Goal: Task Accomplishment & Management: Manage account settings

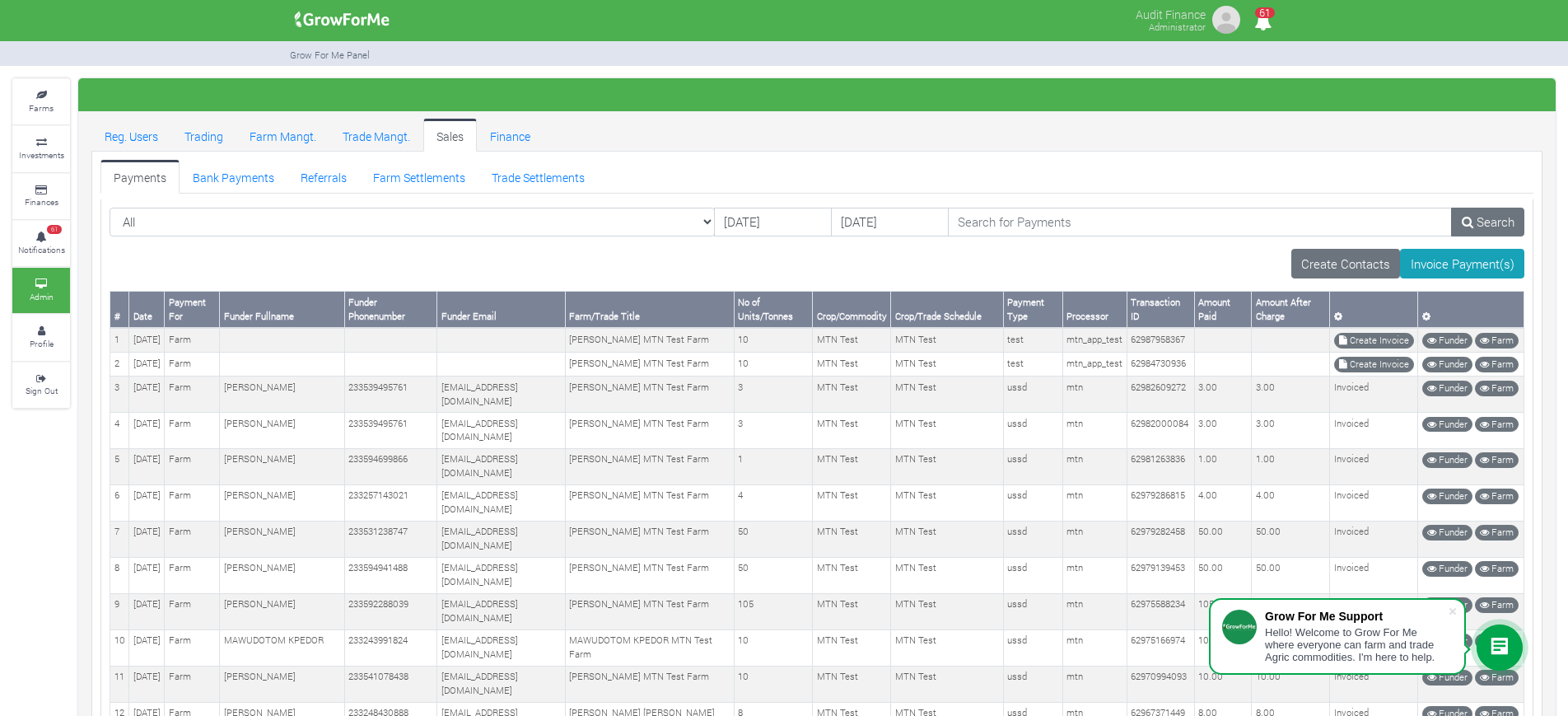
click at [242, 178] on link "Bank Payments" at bounding box center [233, 177] width 108 height 33
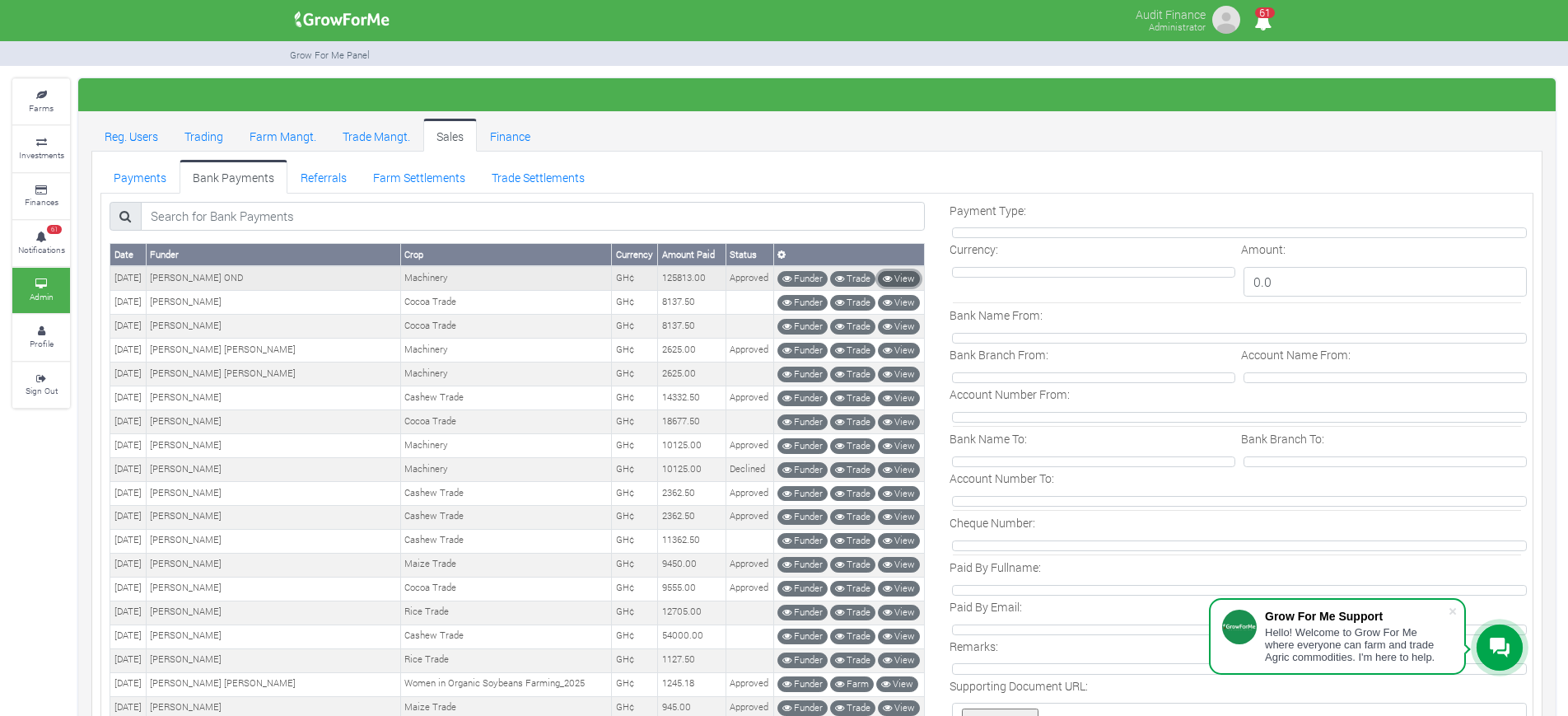
click at [890, 272] on link "View" at bounding box center [899, 279] width 42 height 15
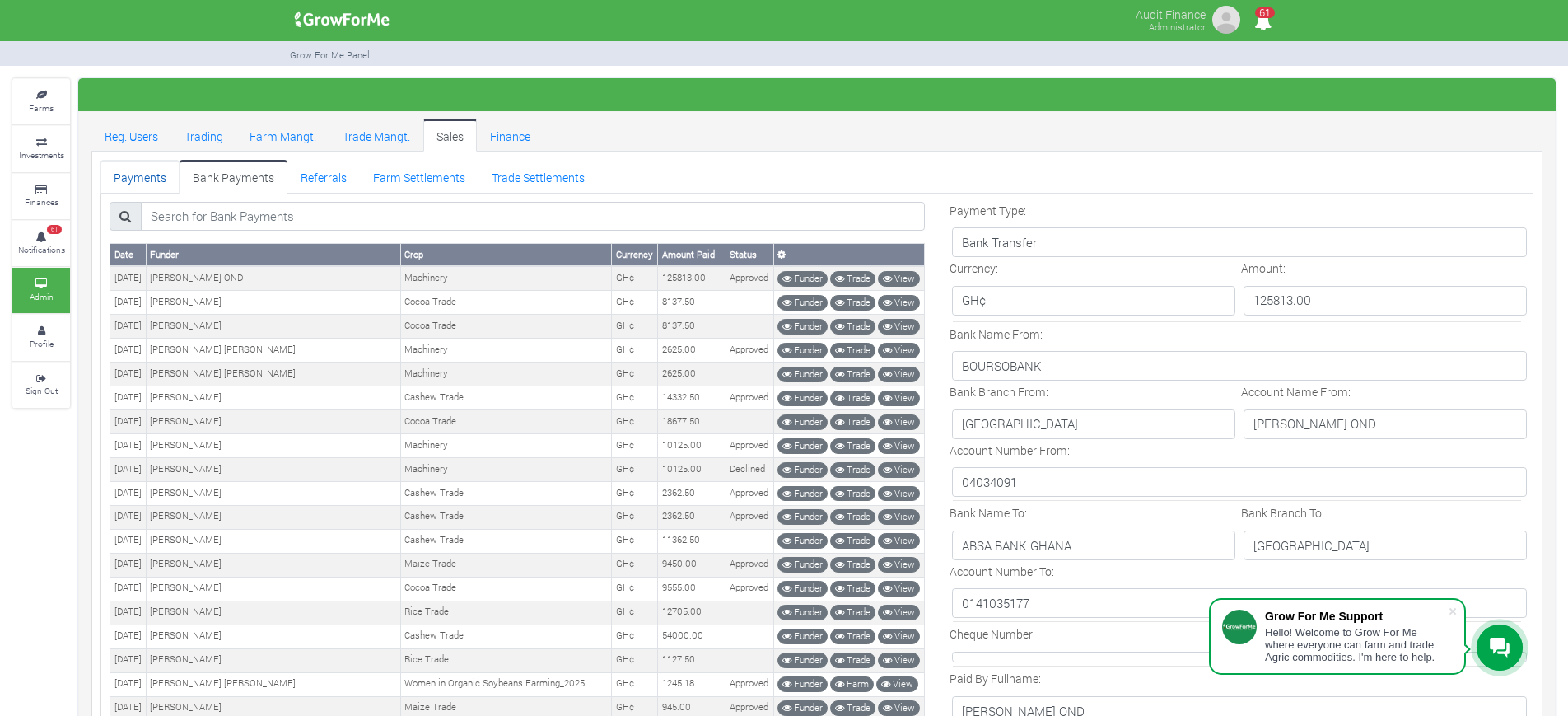
click at [146, 173] on link "Payments" at bounding box center [140, 177] width 79 height 33
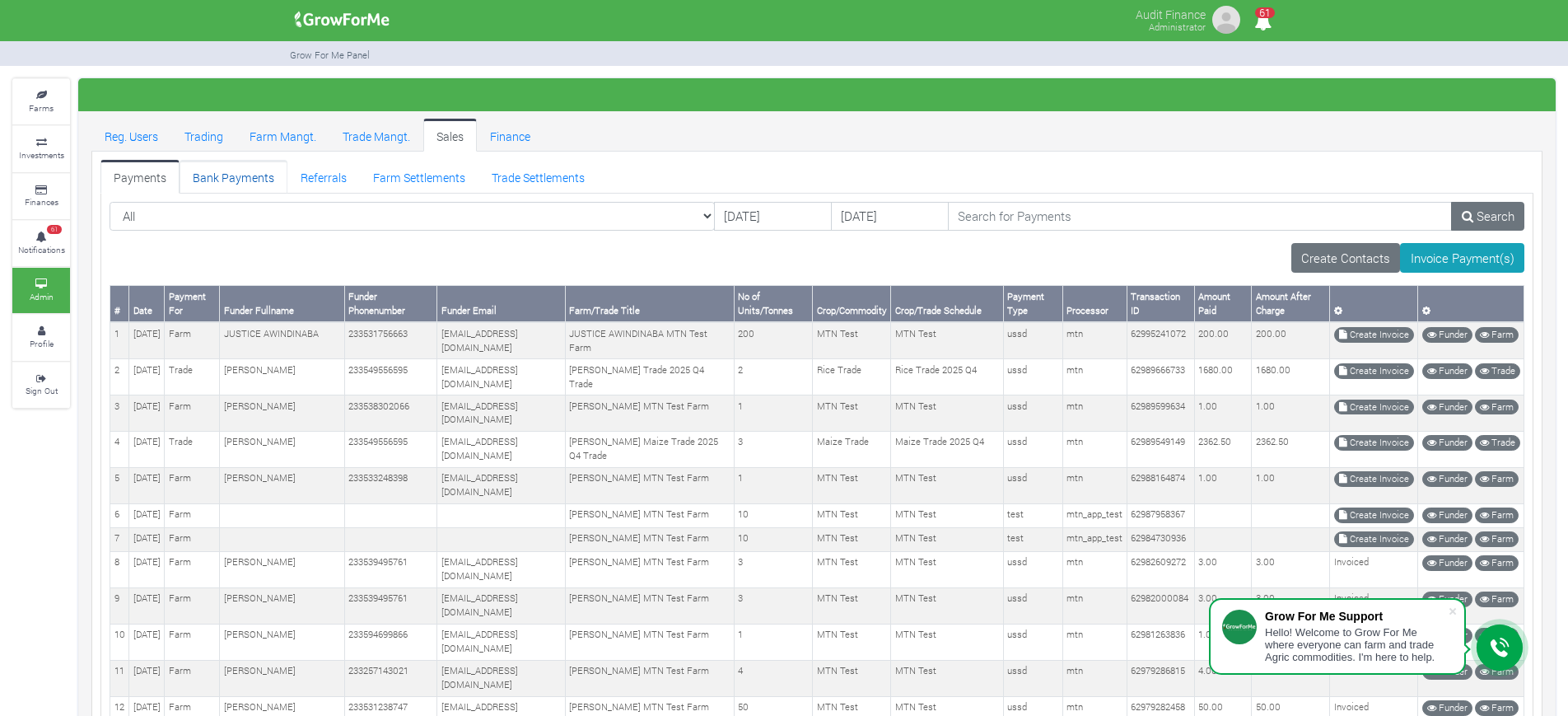
click at [223, 180] on link "Bank Payments" at bounding box center [233, 177] width 108 height 33
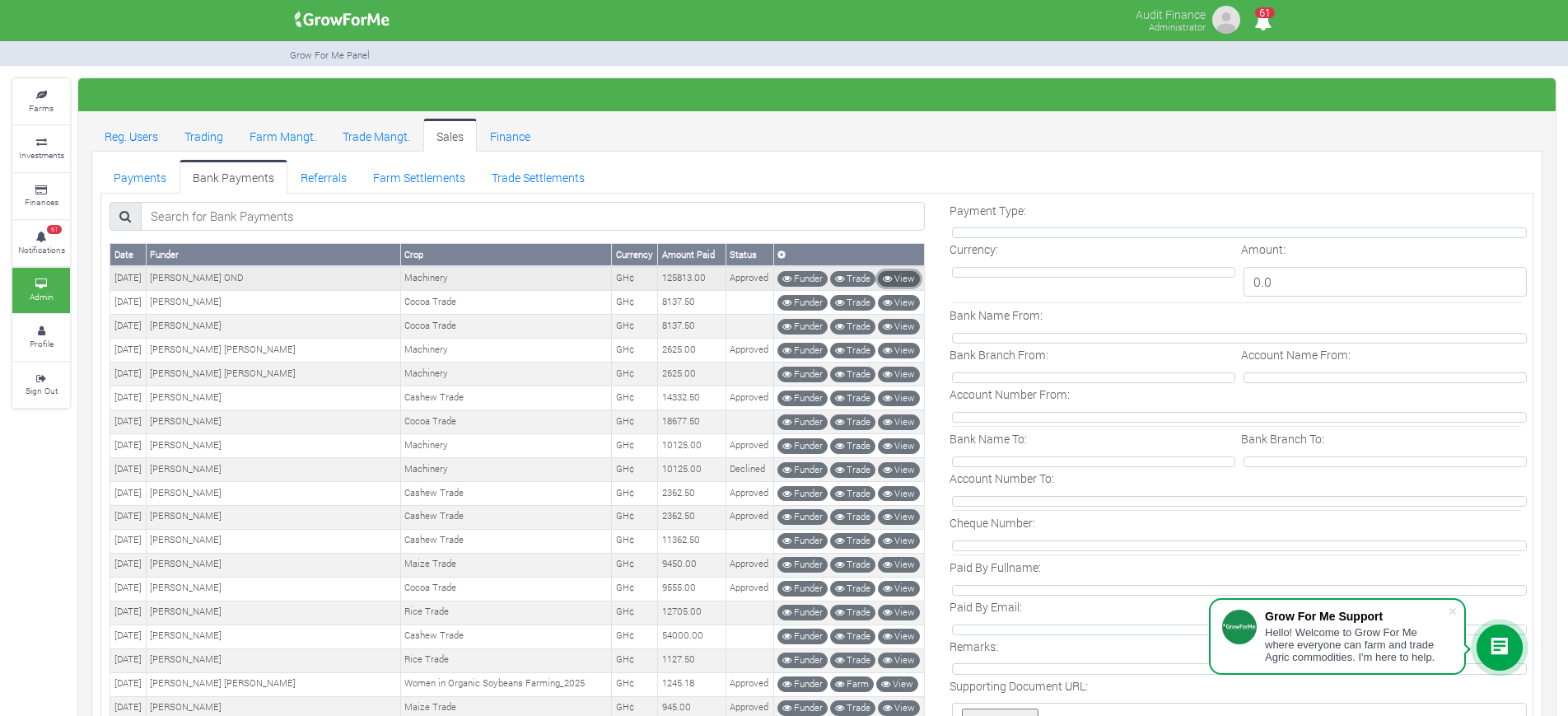
click at [904, 276] on link "View" at bounding box center [899, 279] width 42 height 15
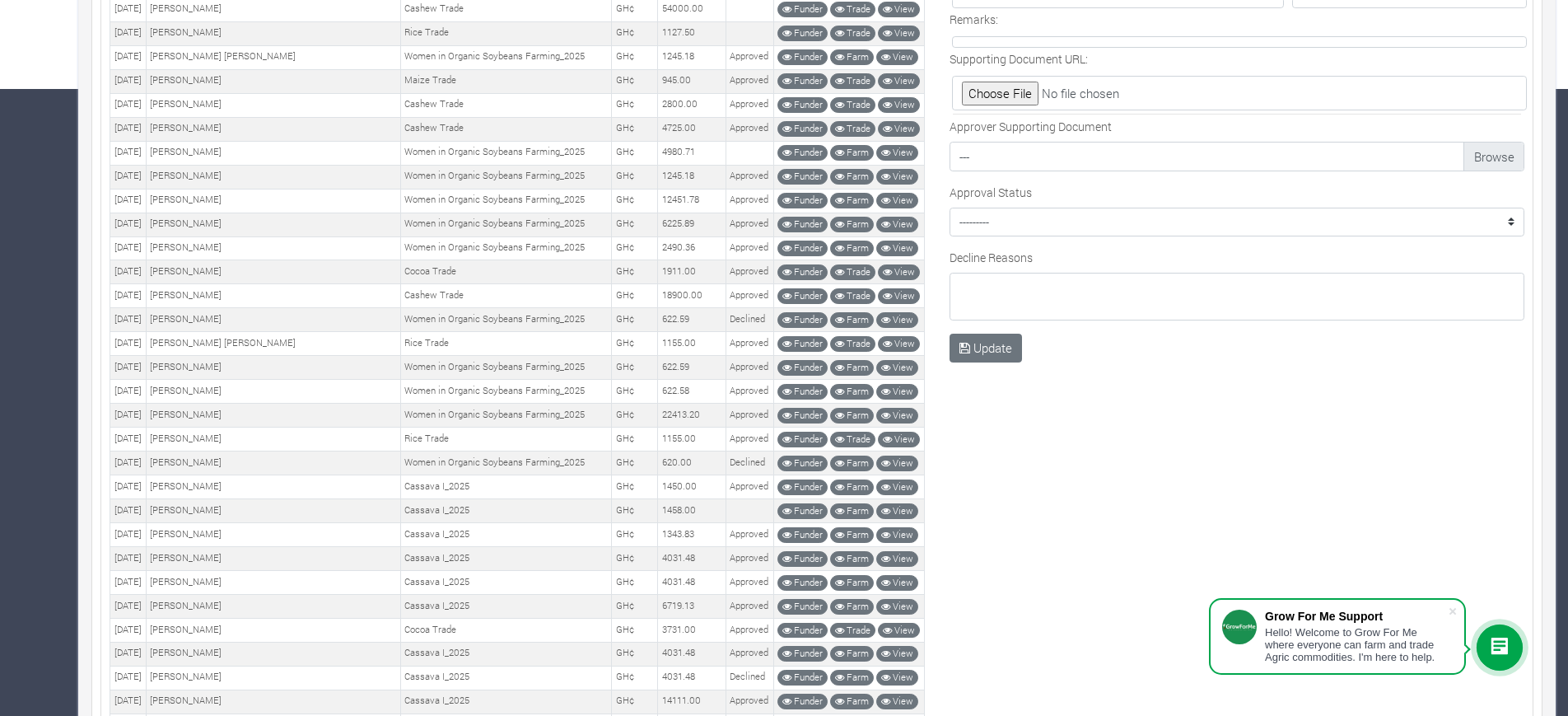
scroll to position [661, 0]
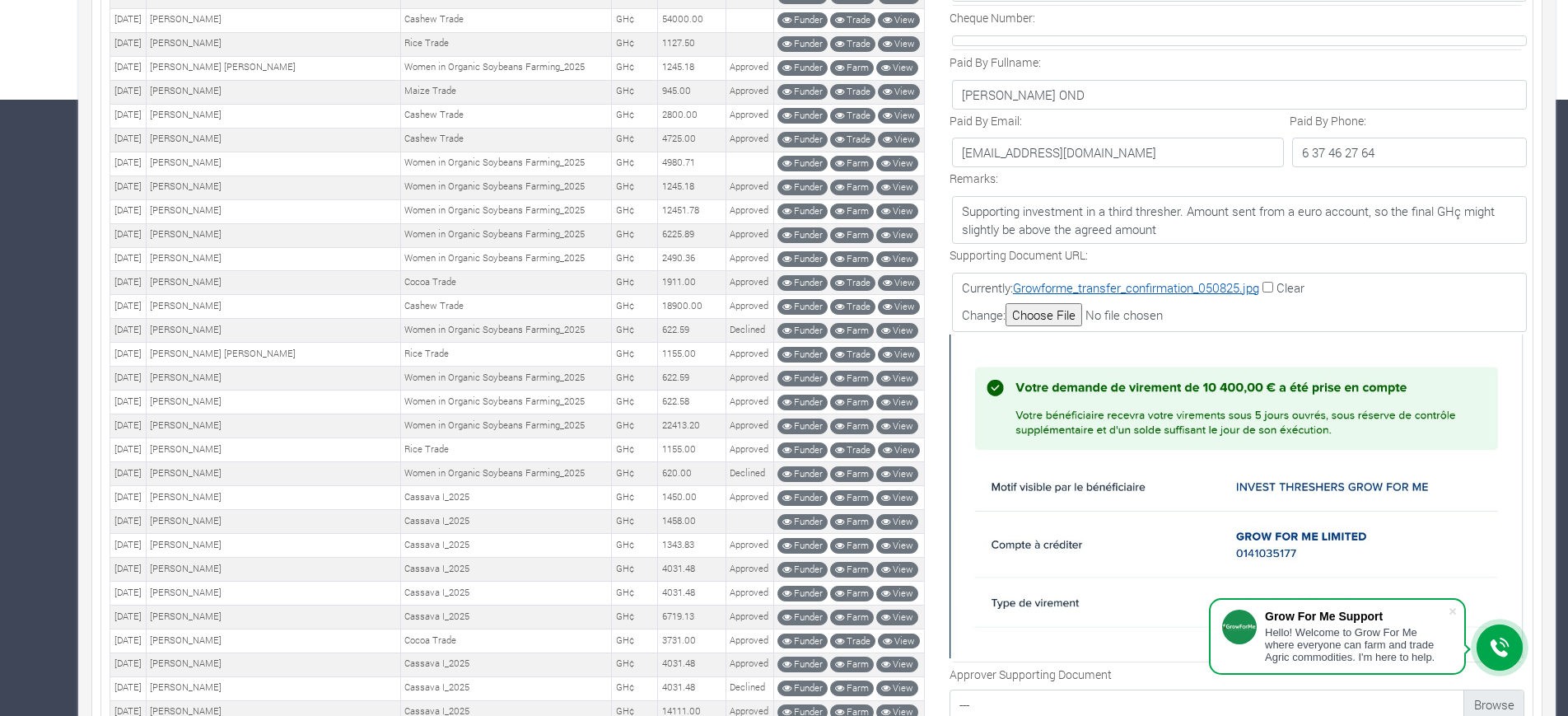
scroll to position [619, 0]
click at [1200, 289] on link "Growforme_transfer_confirmation_050825.jpg" at bounding box center [1135, 286] width 246 height 16
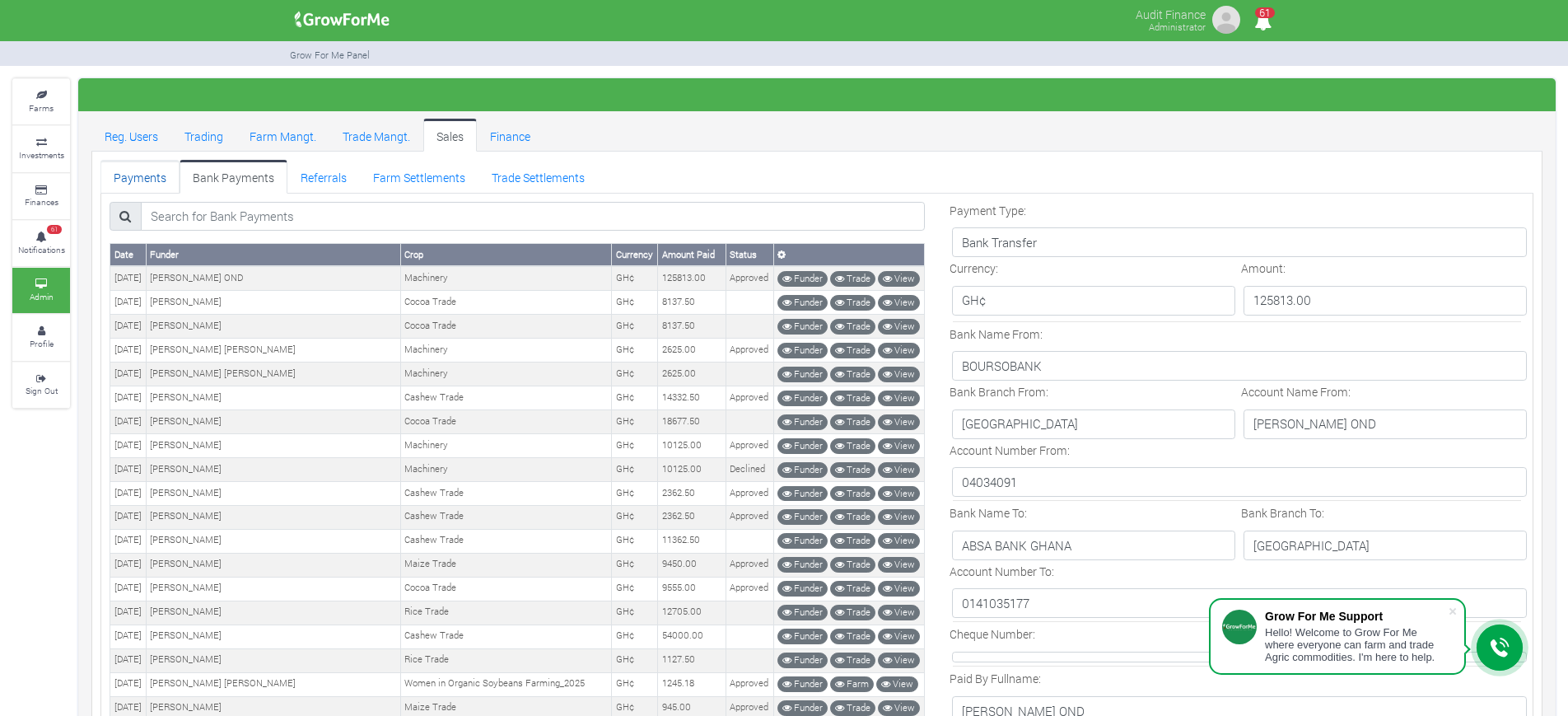
click at [127, 172] on link "Payments" at bounding box center [140, 177] width 79 height 33
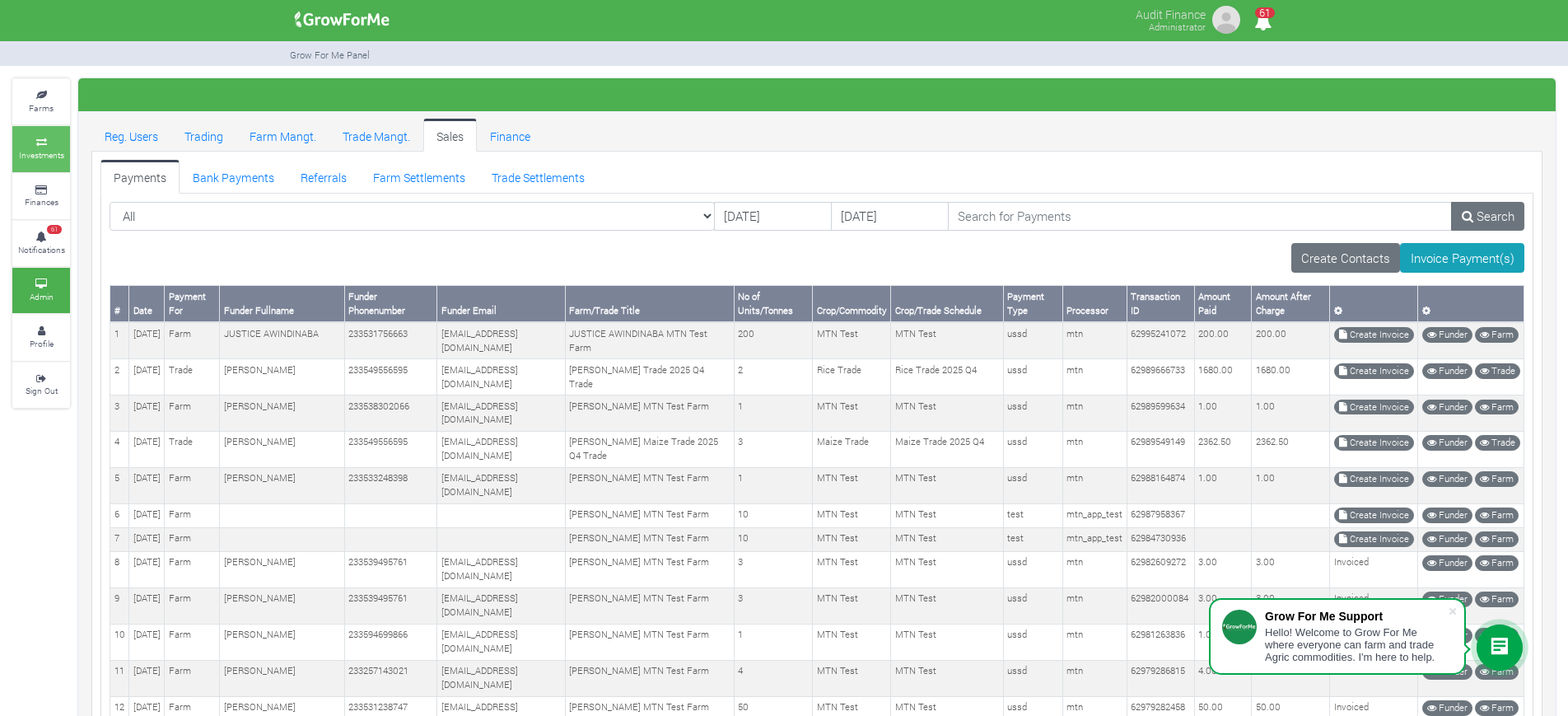
click at [45, 155] on small "Investments" at bounding box center [41, 155] width 45 height 12
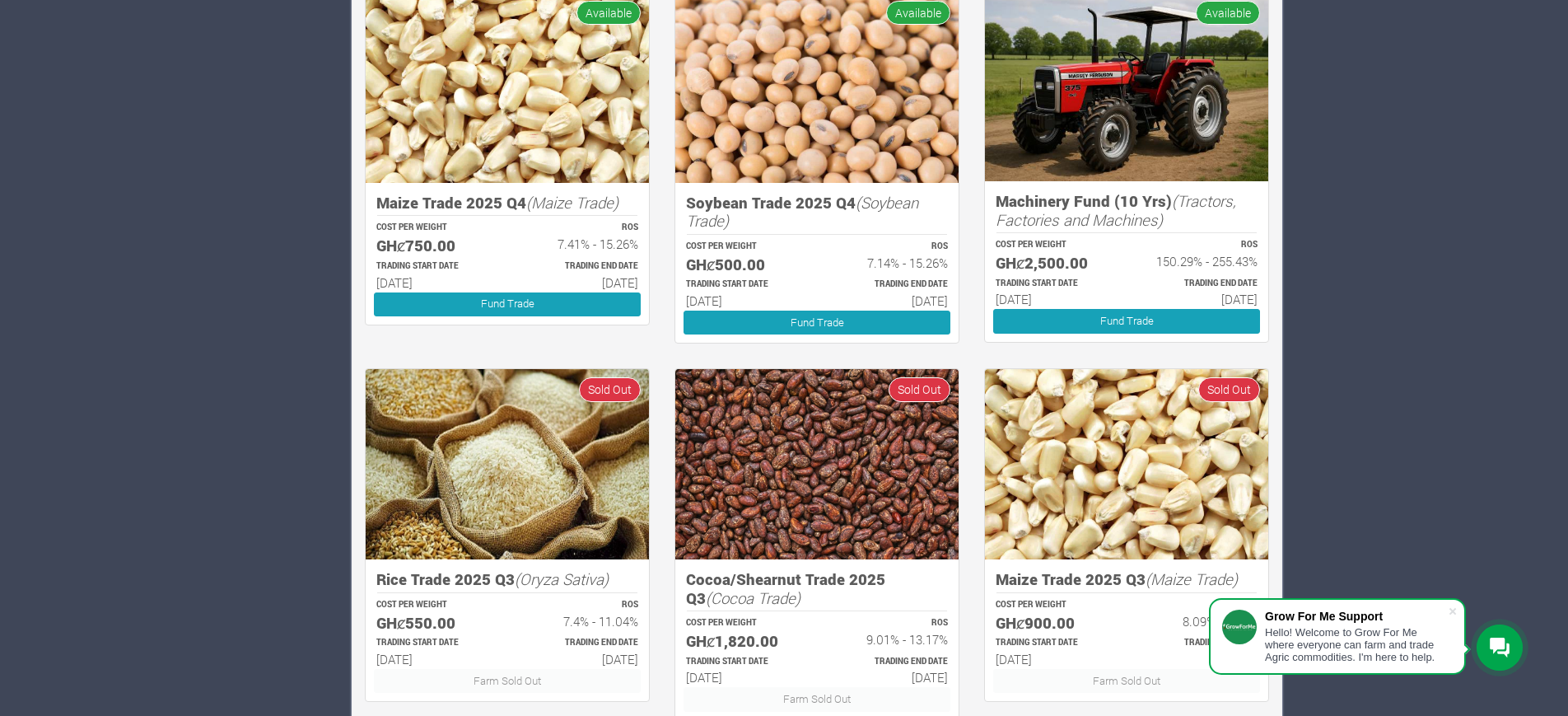
scroll to position [1774, 0]
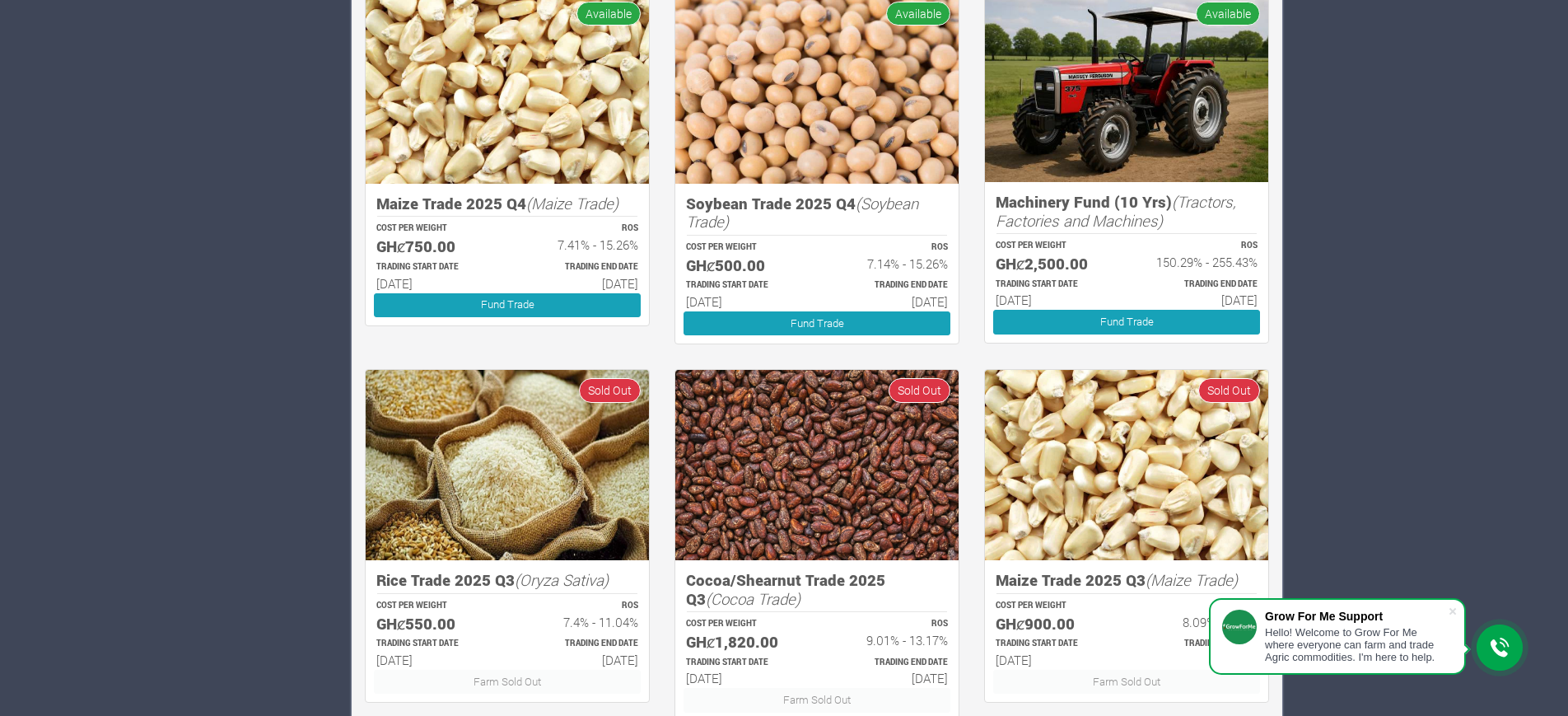
click at [1031, 257] on h5 "GHȼ2,500.00" at bounding box center [1054, 264] width 116 height 19
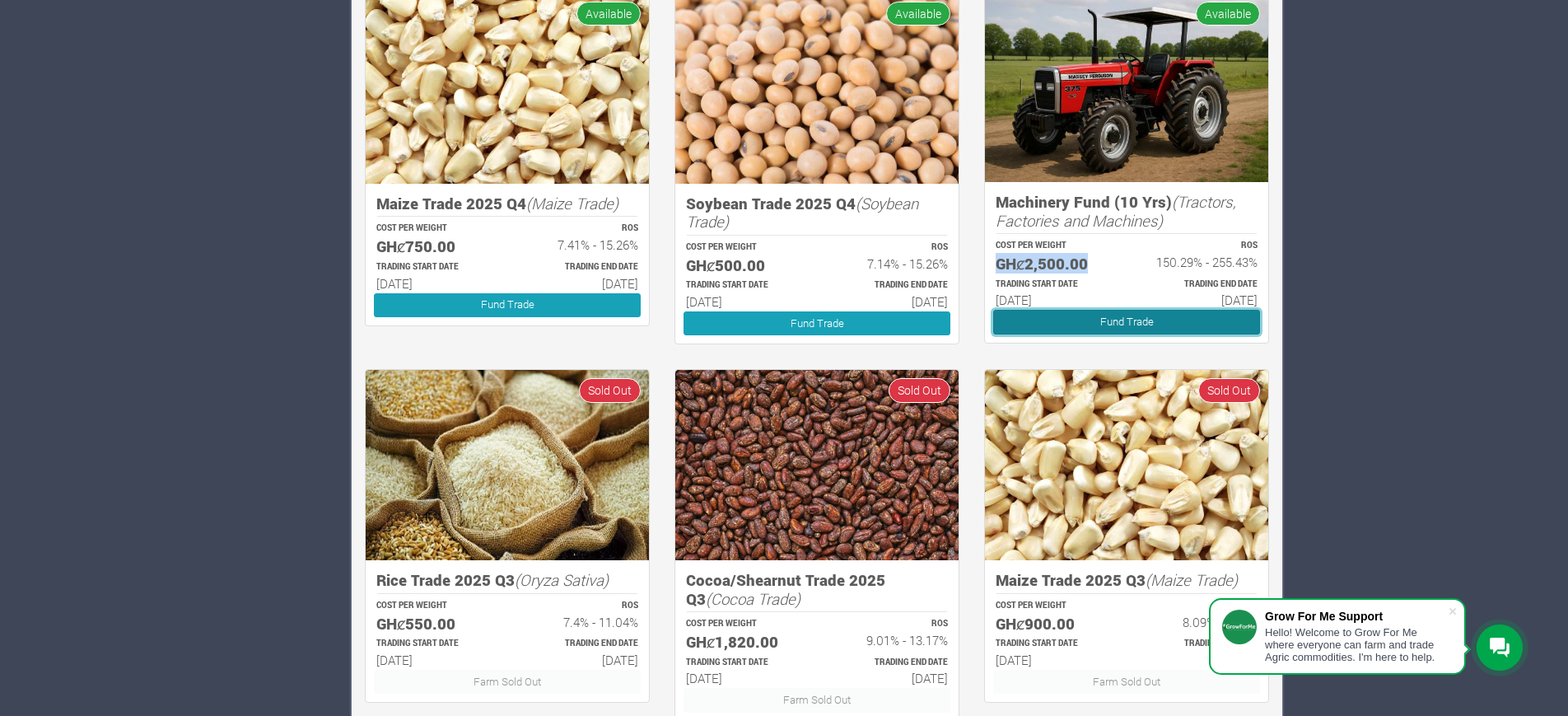
click at [1079, 325] on link "Fund Trade" at bounding box center [1126, 321] width 267 height 24
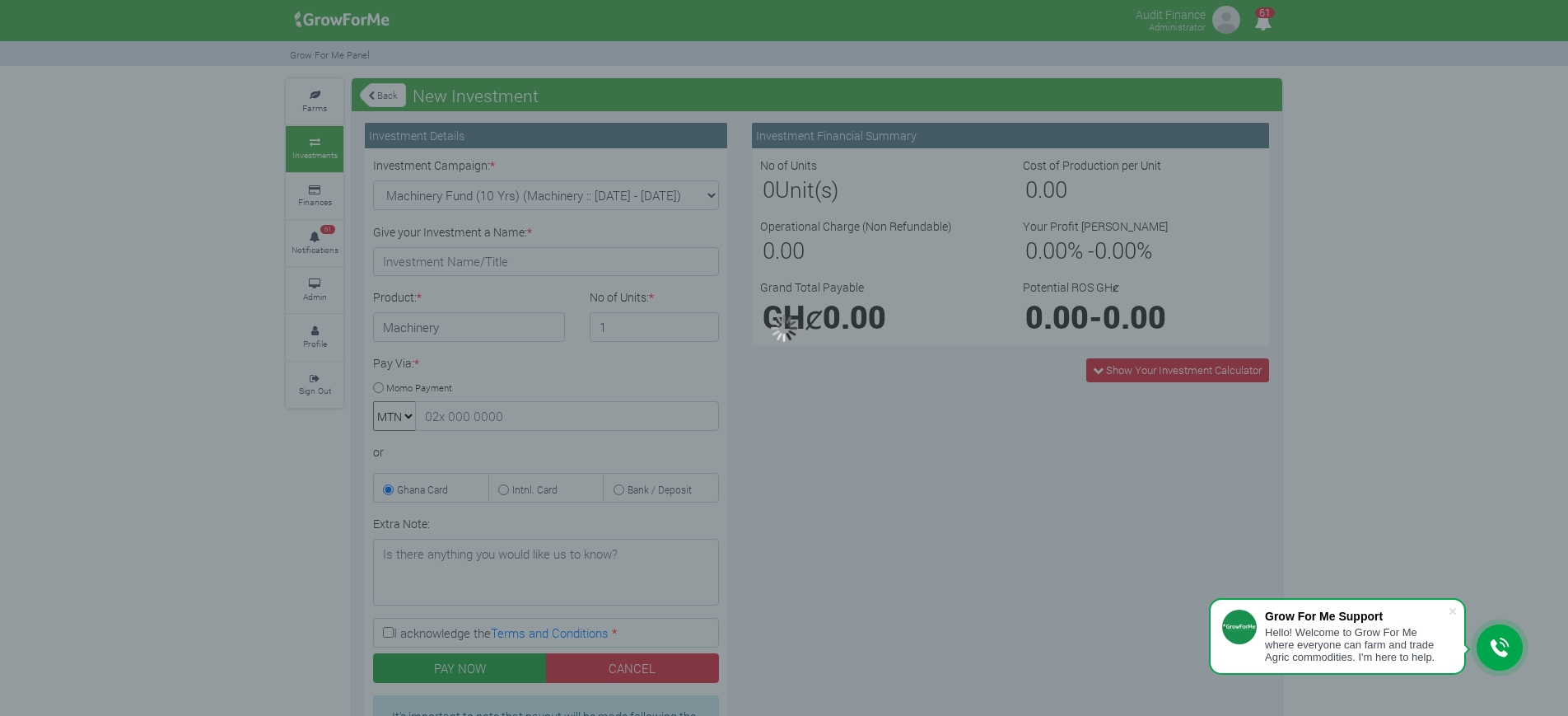
type input "1"
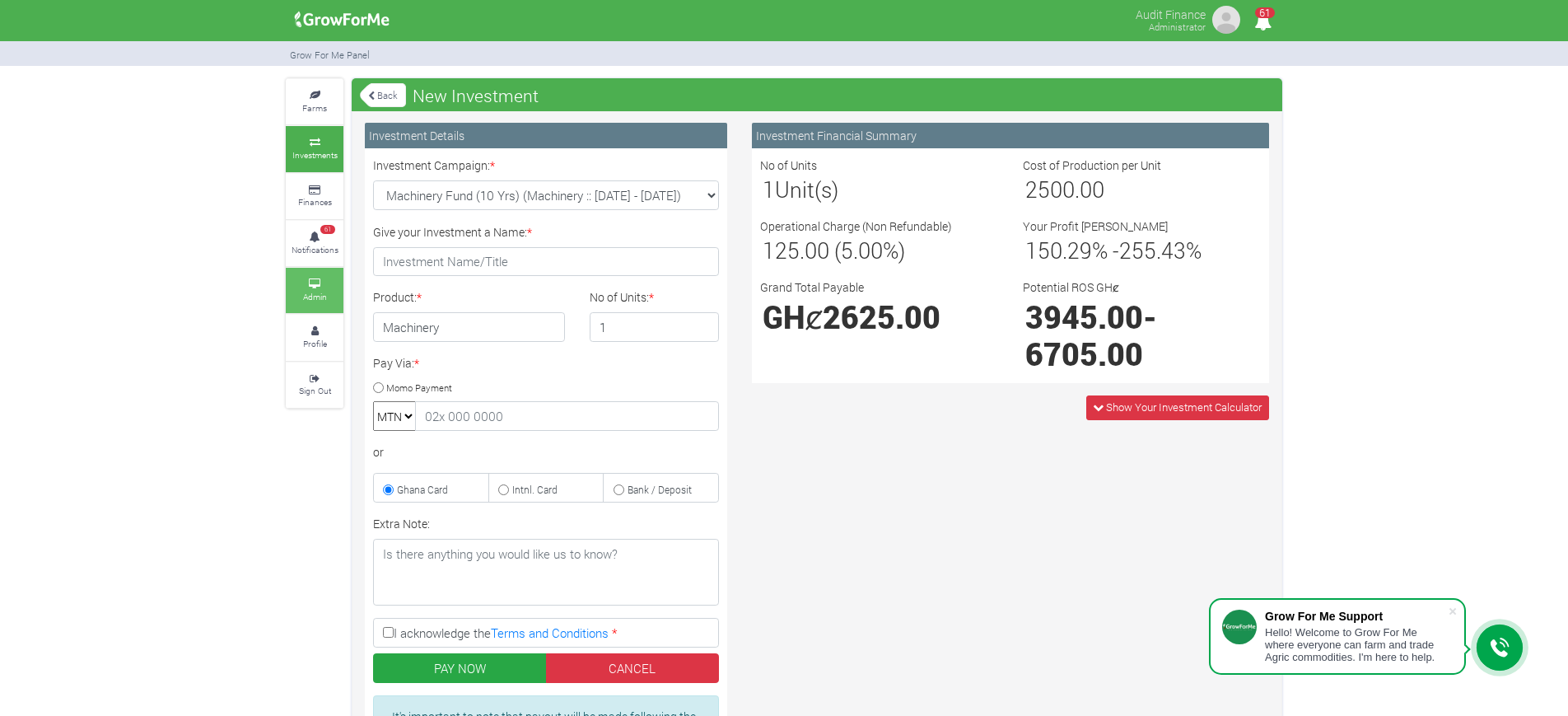
click at [308, 275] on link "Admin" at bounding box center [314, 290] width 58 height 45
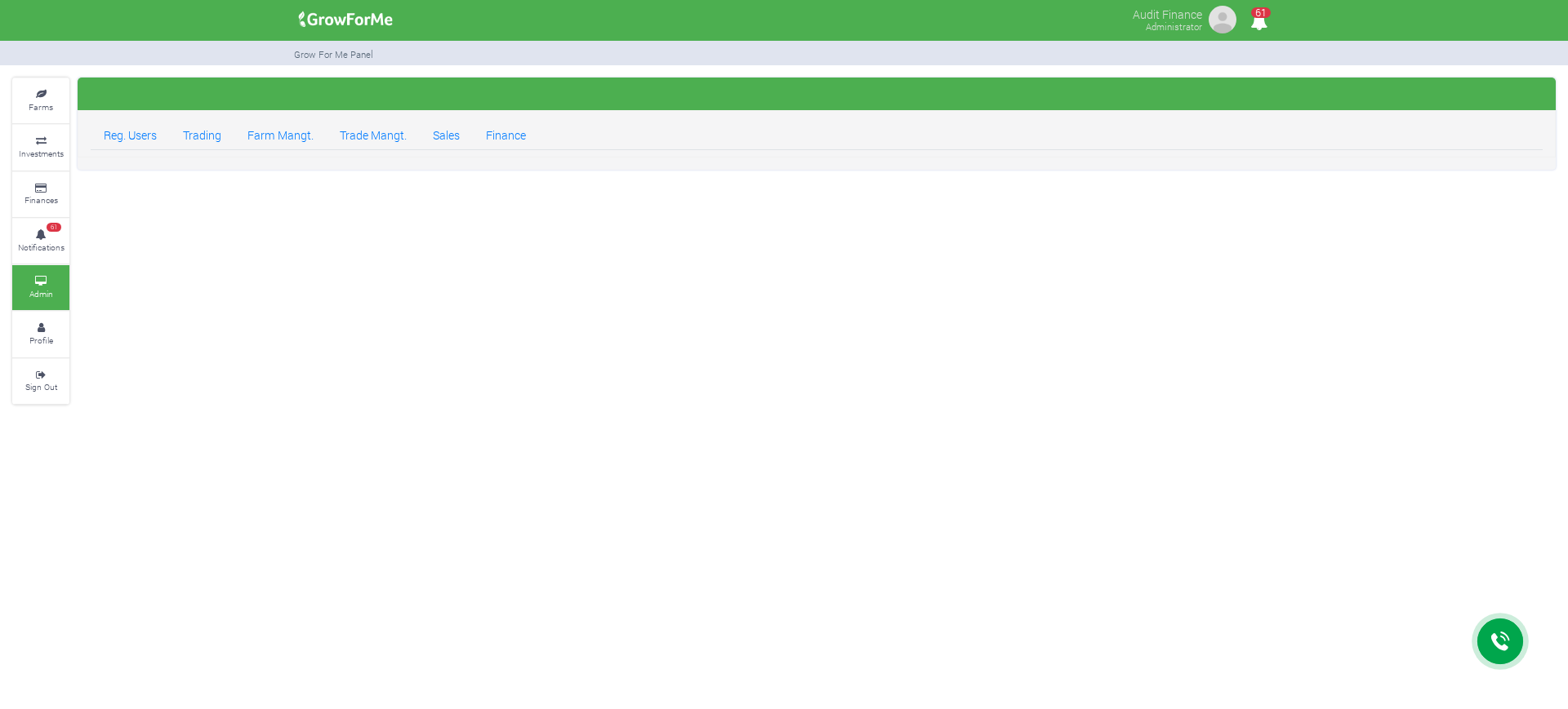
click at [451, 138] on link "Sales" at bounding box center [446, 134] width 54 height 32
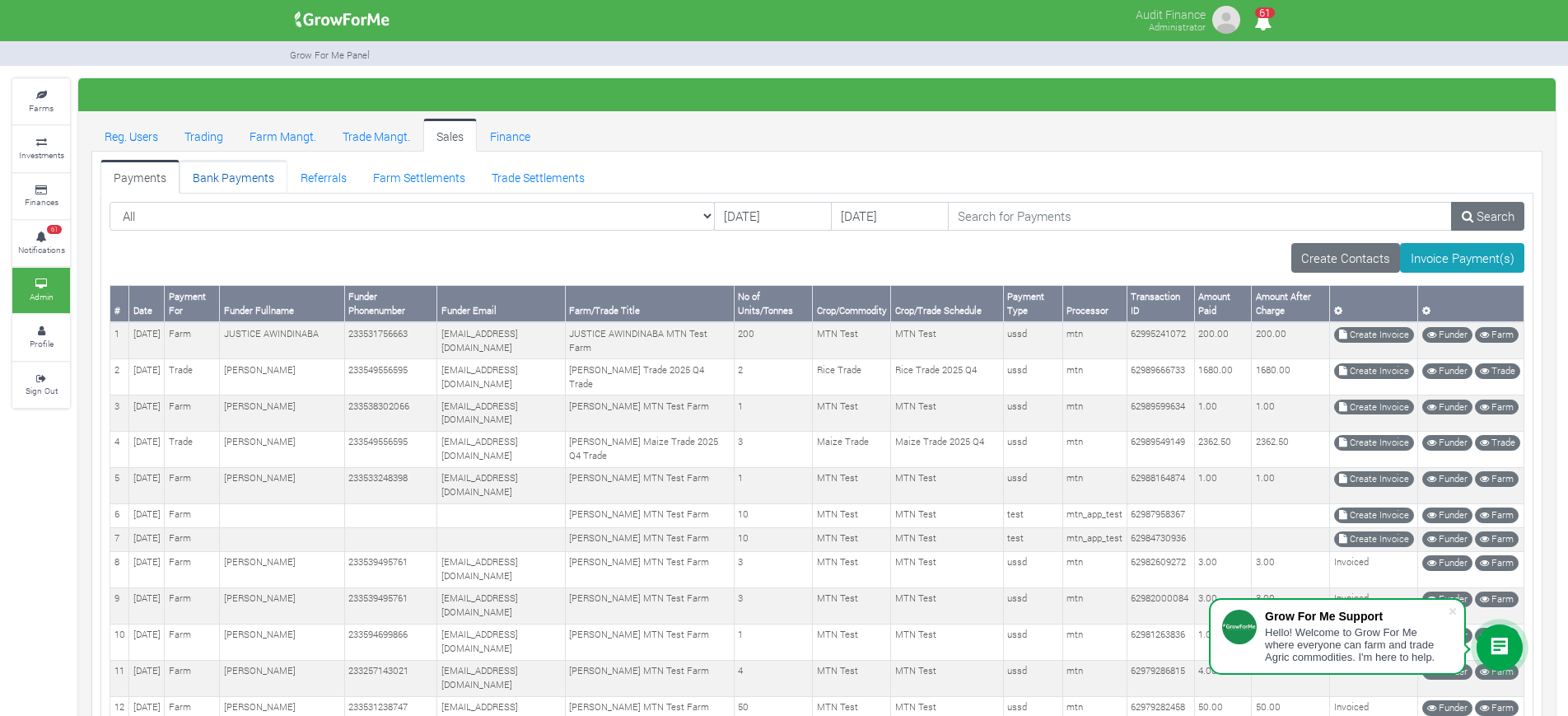
click at [223, 183] on link "Bank Payments" at bounding box center [233, 177] width 108 height 33
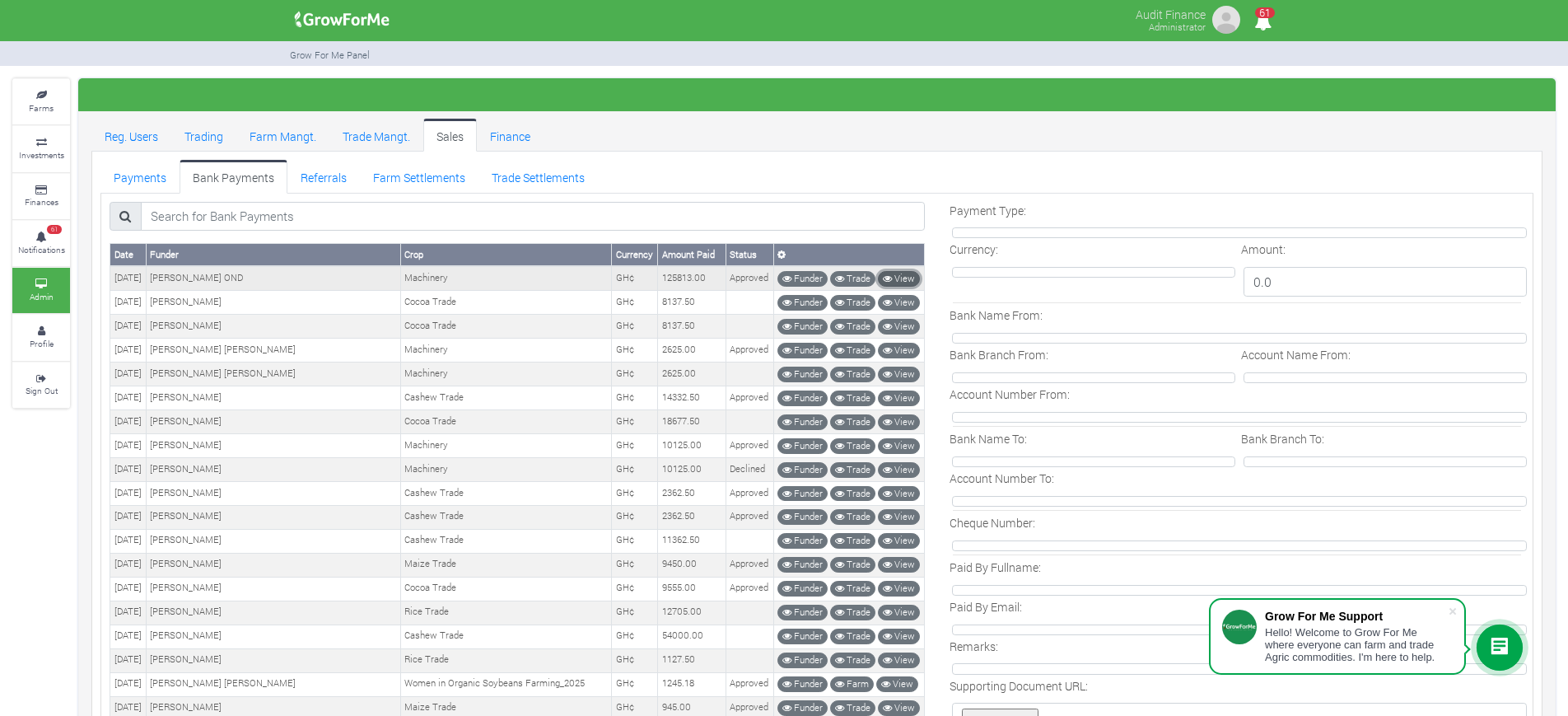
click at [886, 274] on icon at bounding box center [887, 278] width 9 height 9
